Goal: Navigation & Orientation: Find specific page/section

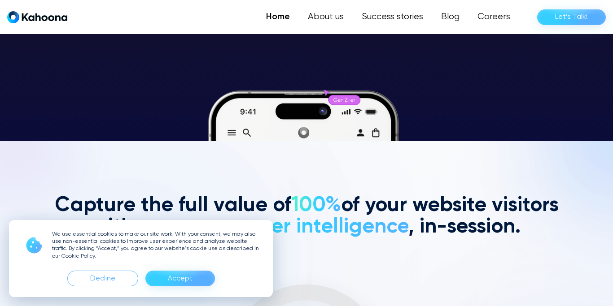
scroll to position [237, 0]
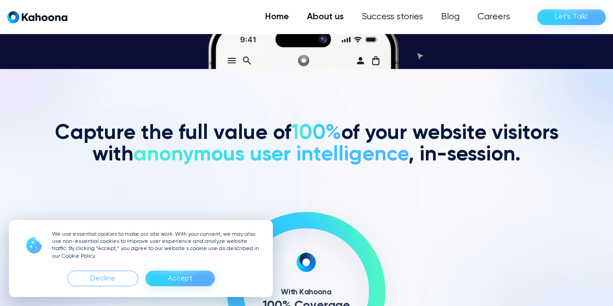
click at [328, 17] on link "About us" at bounding box center [325, 17] width 55 height 18
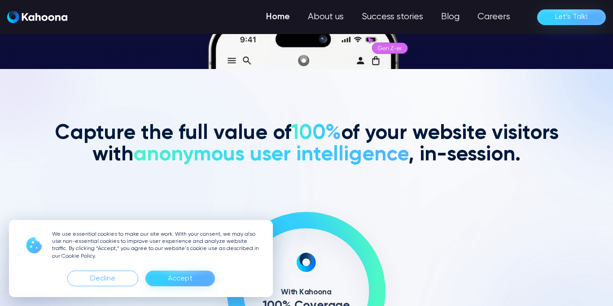
scroll to position [237, 0]
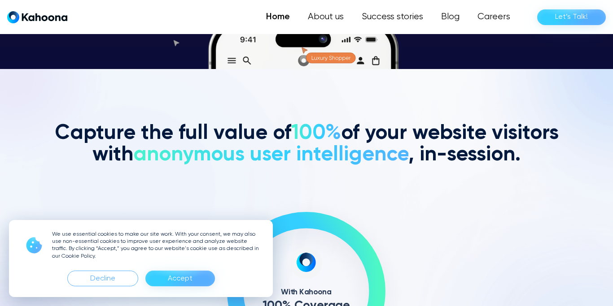
scroll to position [2445, 0]
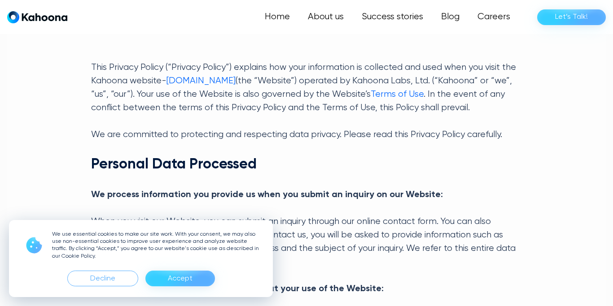
scroll to position [237, 0]
